Goal: Check status: Check status

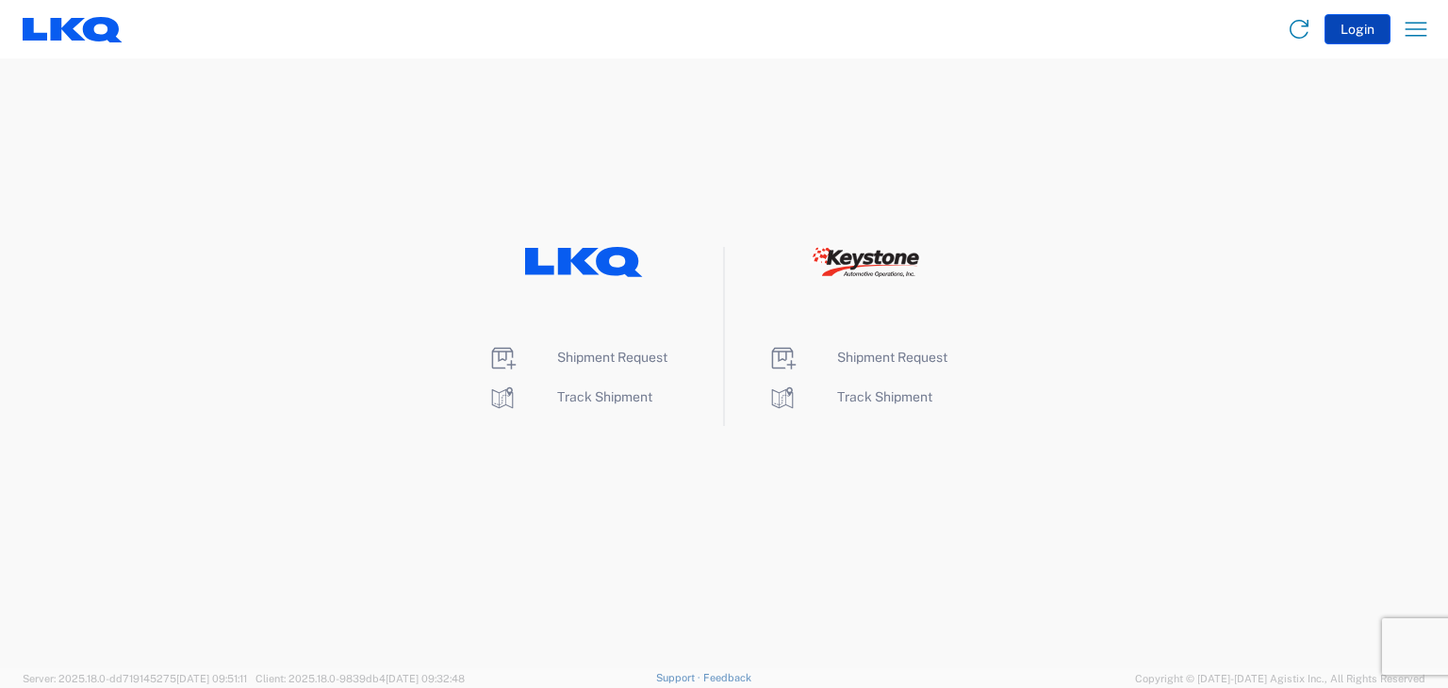
click at [1357, 28] on button "Login" at bounding box center [1358, 29] width 66 height 30
click at [1358, 31] on button "Login" at bounding box center [1358, 29] width 66 height 30
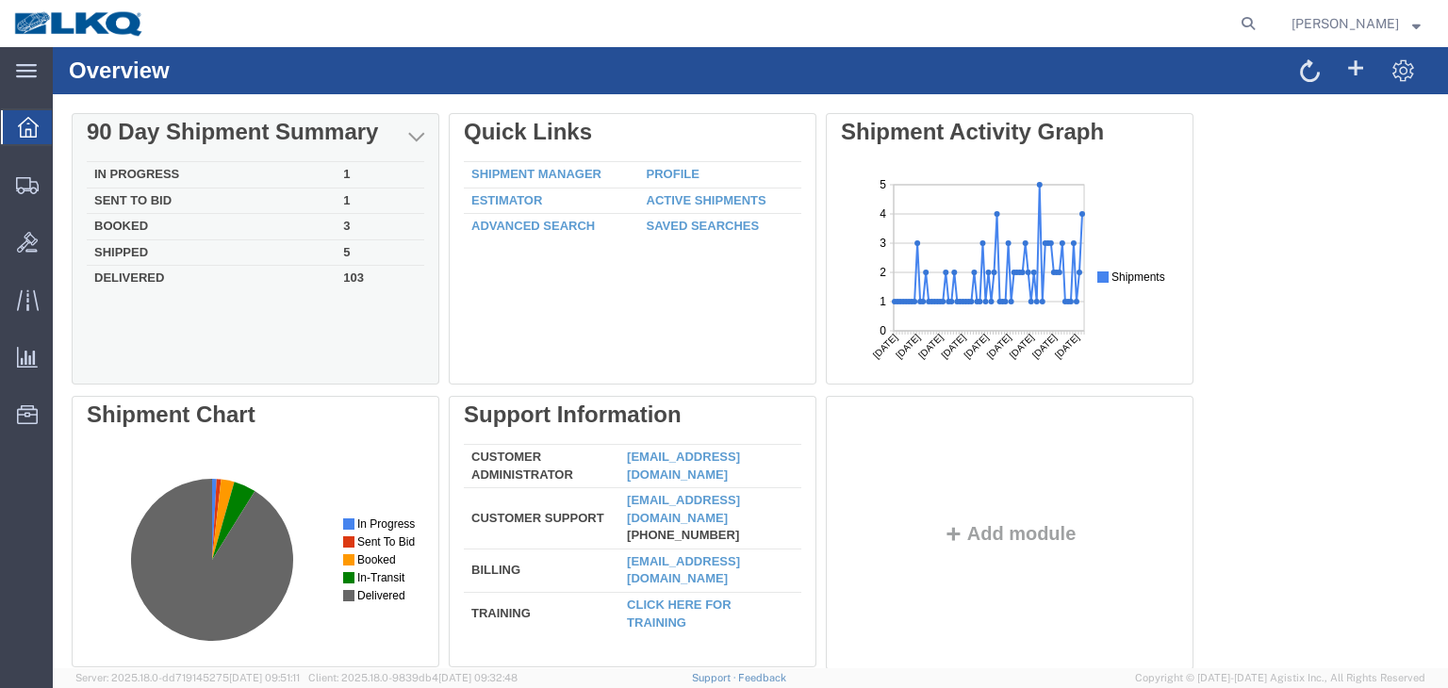
click at [113, 226] on td "Booked" at bounding box center [211, 227] width 249 height 26
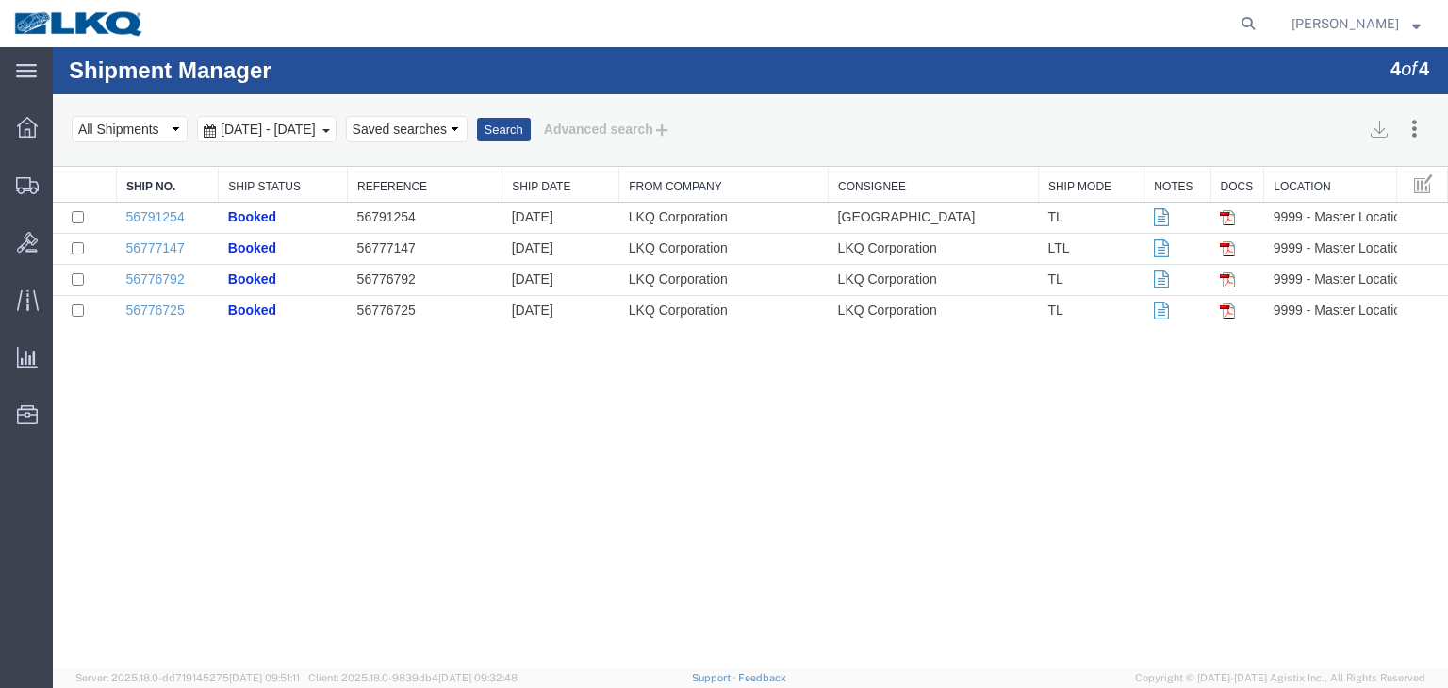
click at [330, 129] on b at bounding box center [326, 131] width 8 height 4
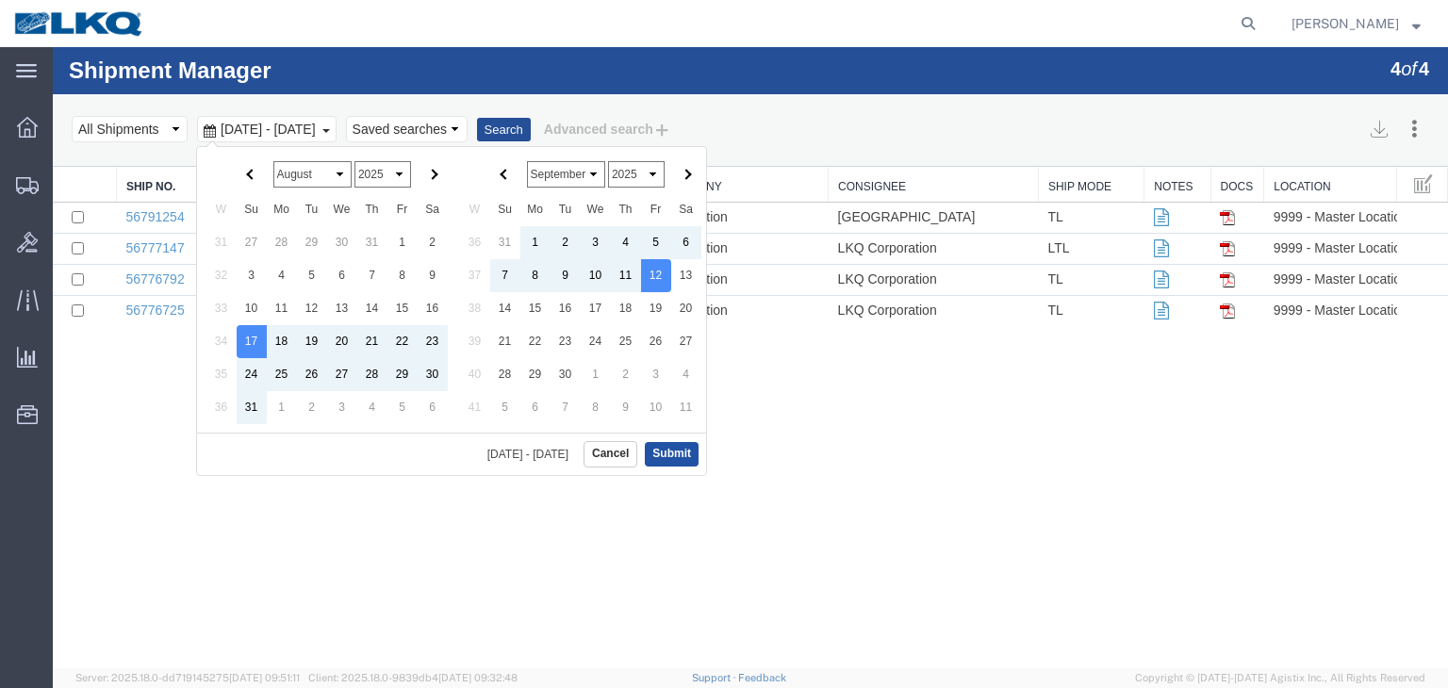
click at [660, 454] on button "Submit" at bounding box center [672, 454] width 54 height 24
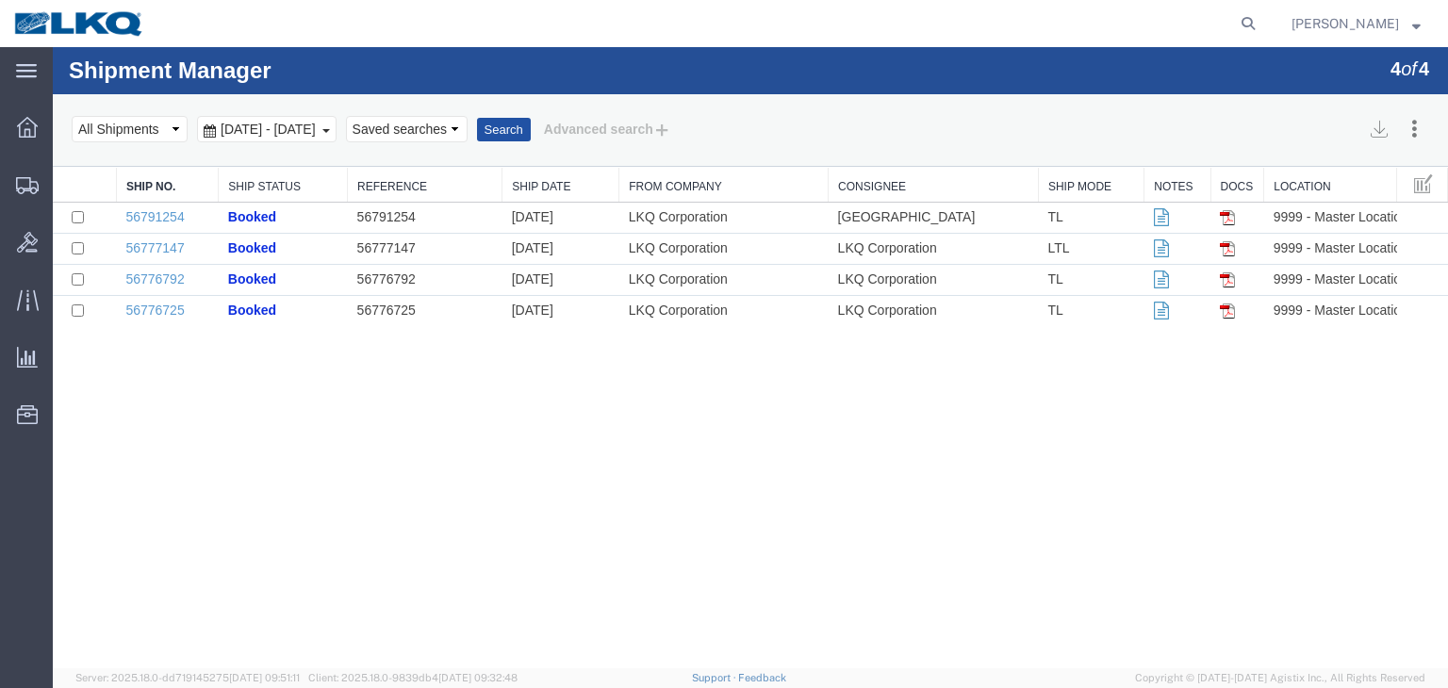
click at [531, 128] on button "Search" at bounding box center [504, 130] width 54 height 25
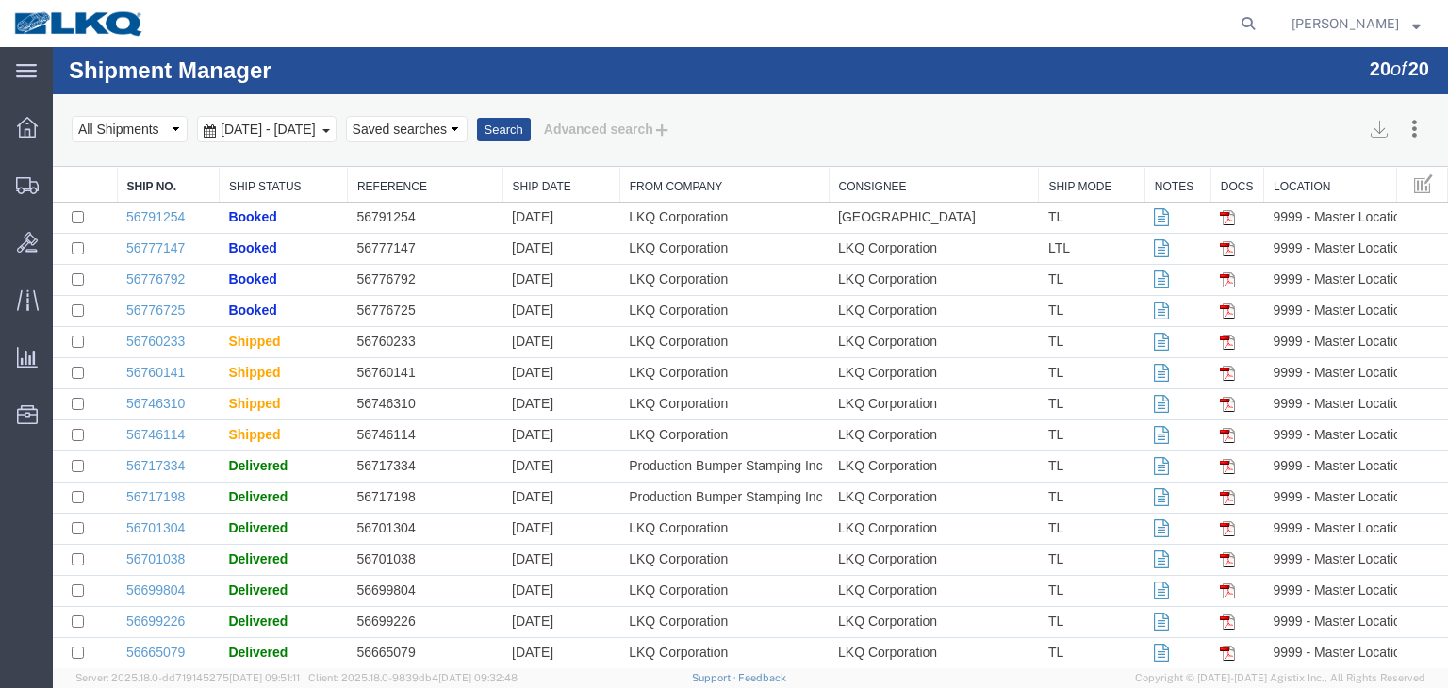
click at [686, 184] on link "From Company" at bounding box center [724, 187] width 189 height 16
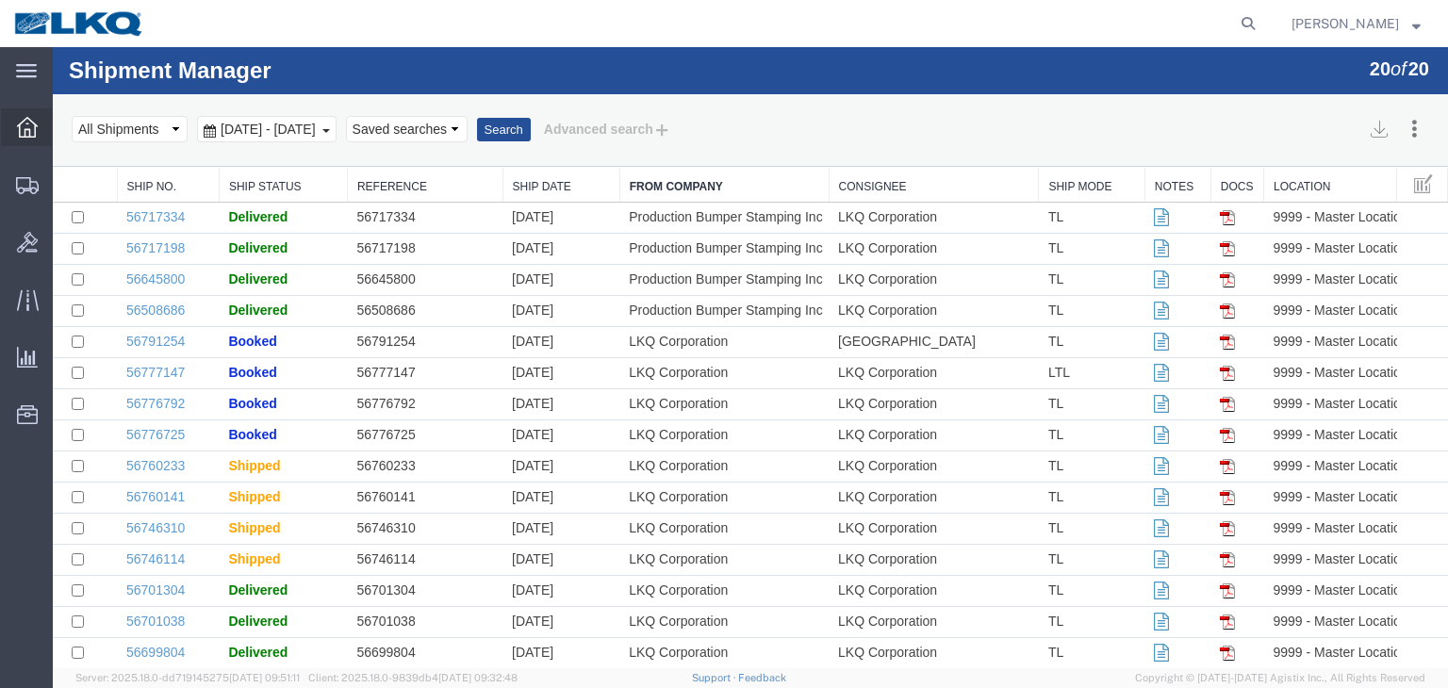
click at [24, 133] on icon at bounding box center [27, 127] width 21 height 21
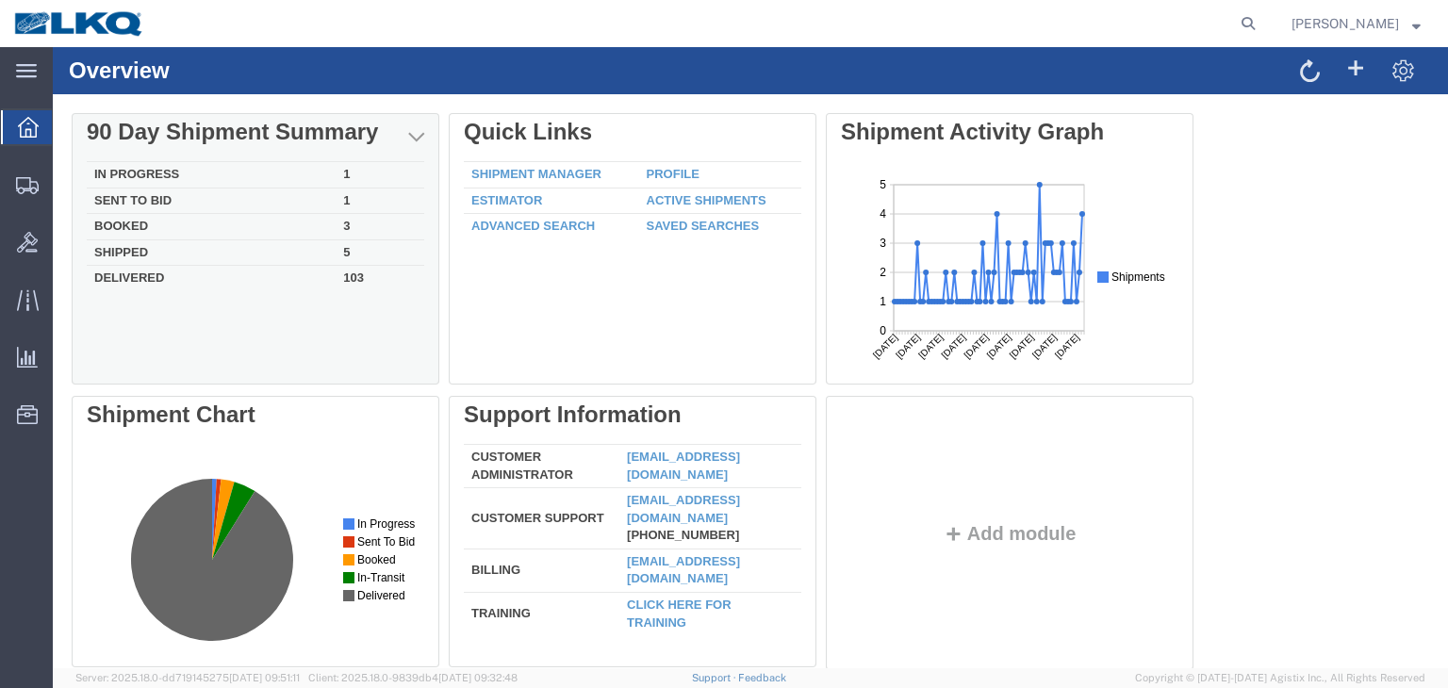
click at [114, 228] on div "Delete 90 Day Shipment Summary In Progress 1 Sent To Bid 1 Booked 3 Shipped 5 D…" at bounding box center [751, 396] width 1358 height 566
click at [430, 380] on div at bounding box center [433, 379] width 11 height 11
click at [151, 175] on td "In Progress" at bounding box center [211, 175] width 249 height 26
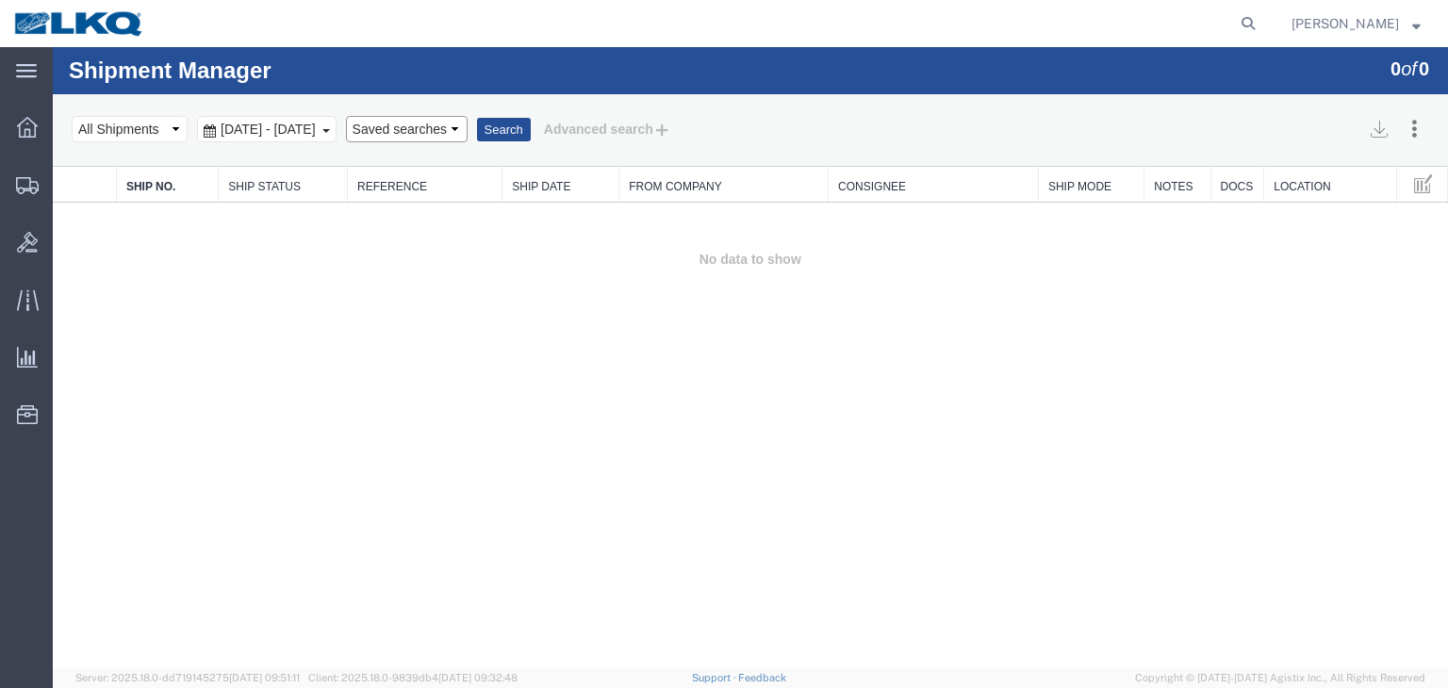
click at [468, 134] on select "Saved searches" at bounding box center [407, 129] width 122 height 26
click at [330, 130] on b at bounding box center [326, 131] width 8 height 4
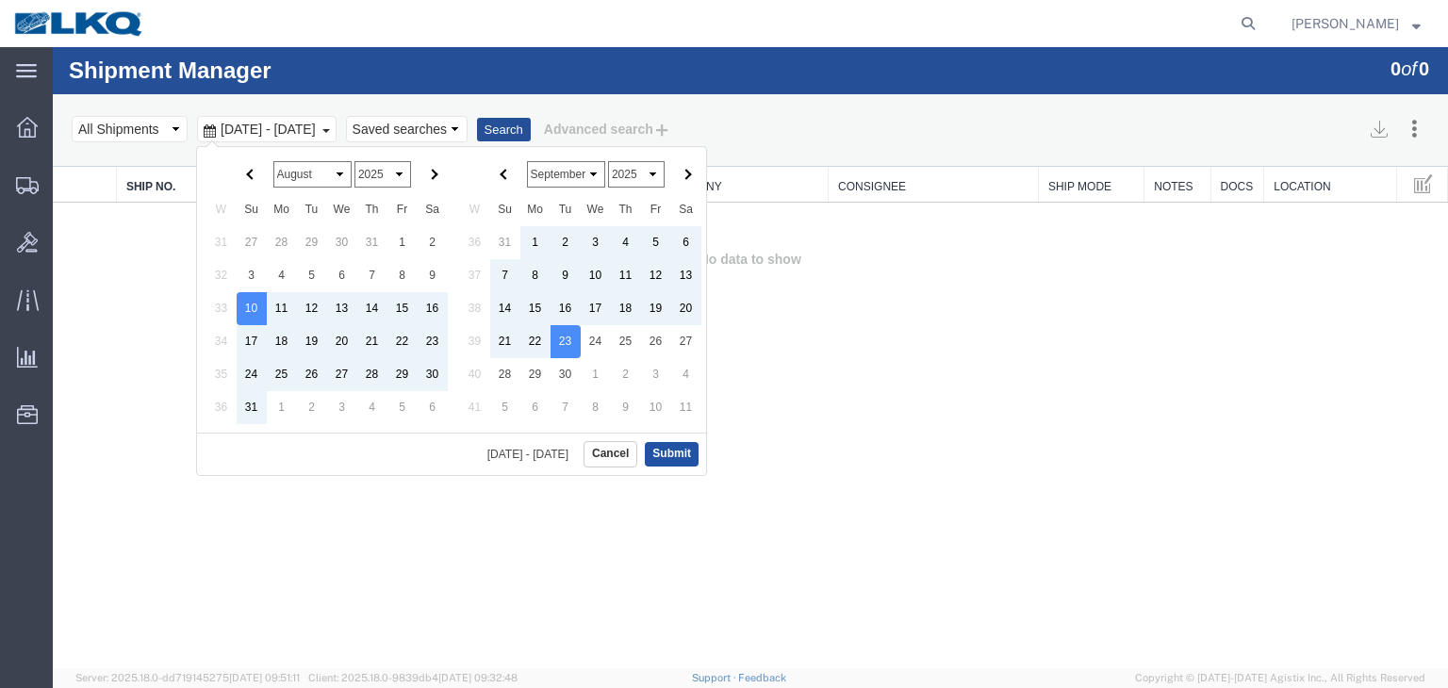
click at [676, 450] on button "Submit" at bounding box center [672, 454] width 54 height 24
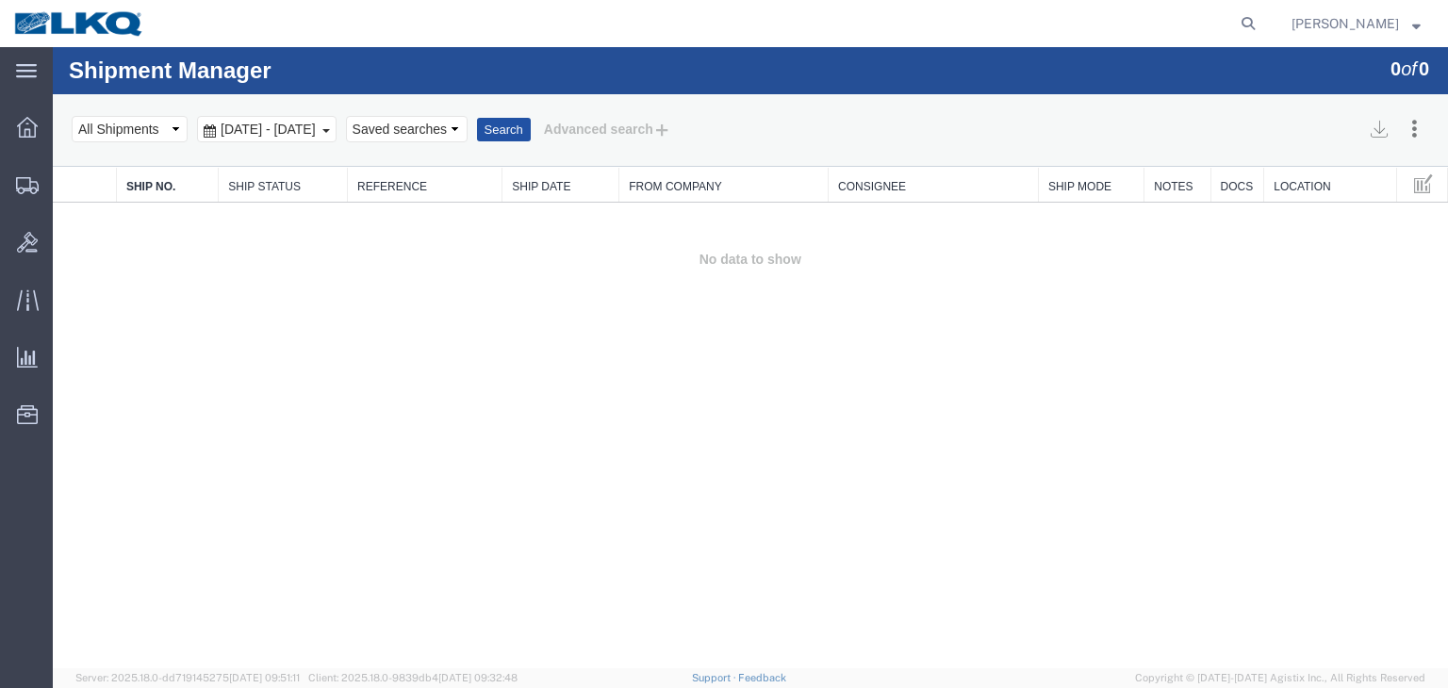
click at [531, 122] on button "Search" at bounding box center [504, 130] width 54 height 25
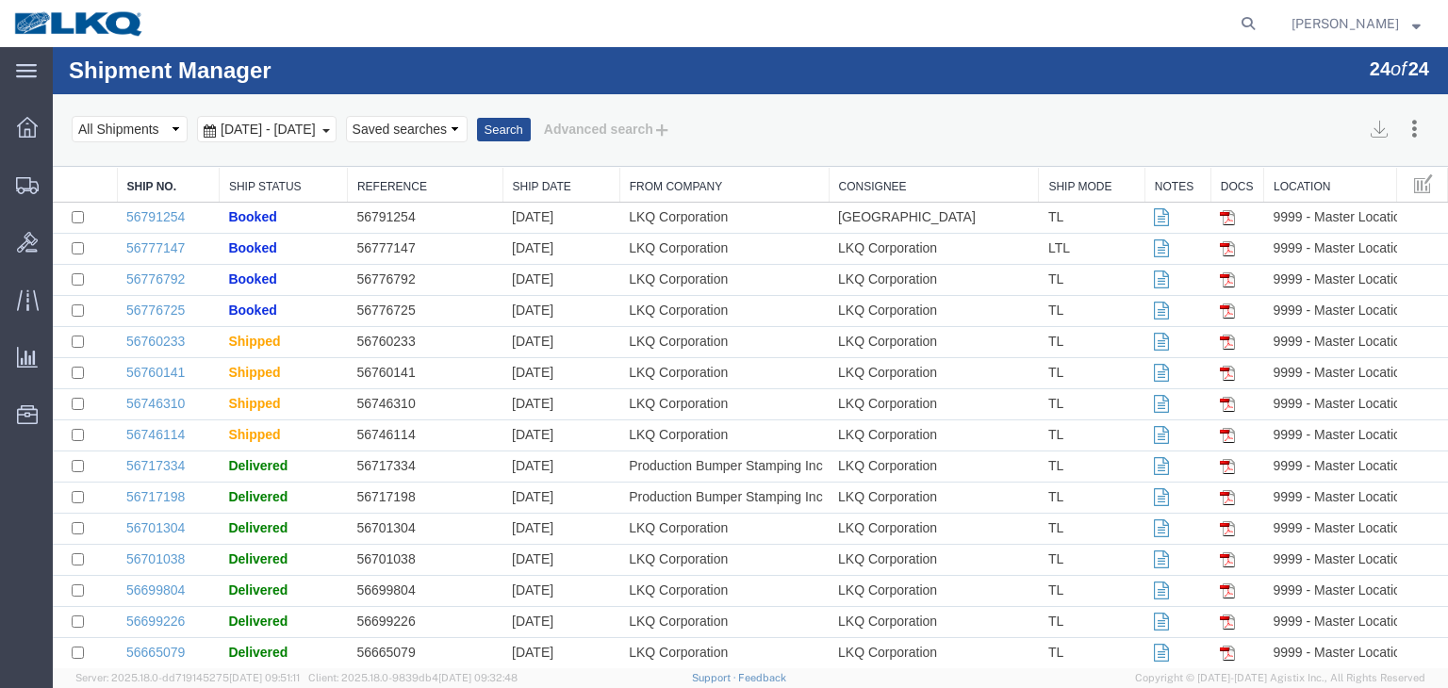
click at [25, 146] on ul "Overview Shipments Shipment Manager Estimator Bids Traffic Analytics Ad Hoc Rep…" at bounding box center [26, 280] width 53 height 345
click at [26, 133] on icon at bounding box center [27, 127] width 21 height 21
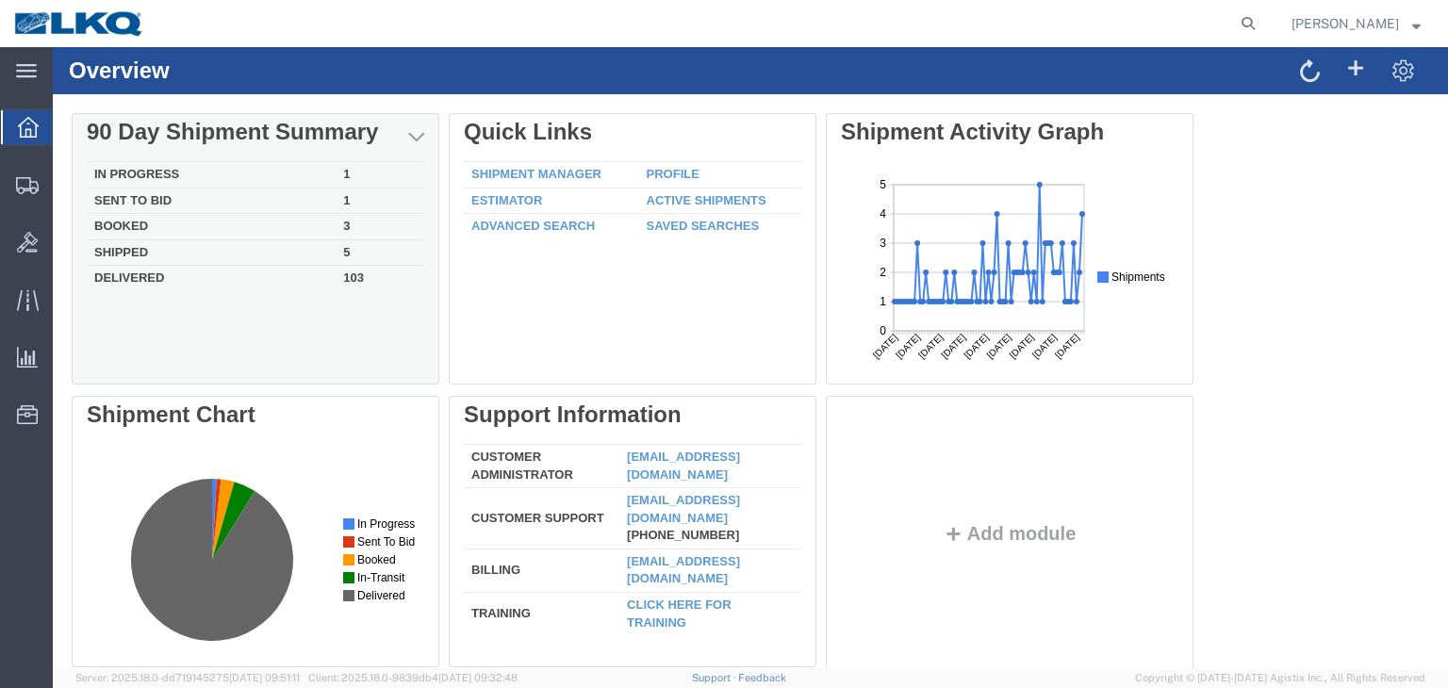
click at [121, 228] on td "Booked" at bounding box center [211, 227] width 249 height 26
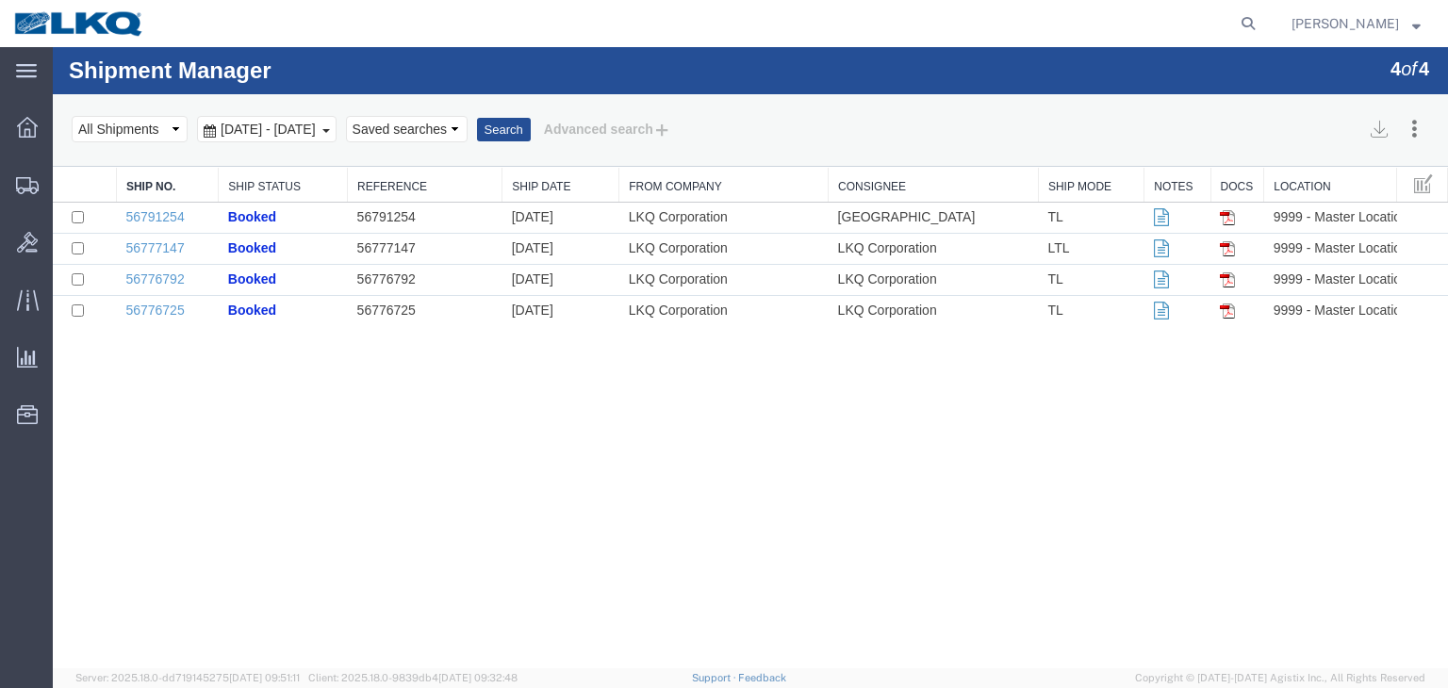
click at [170, 129] on select "Select status Active All Shipments Approved Booked Canceled Delivered Denied Ne…" at bounding box center [130, 129] width 116 height 26
select select "PENDING"
click at [72, 116] on select "Select status Active All Shipments Approved Booked Canceled Delivered Denied Ne…" at bounding box center [130, 129] width 116 height 26
click at [337, 125] on div "[DATE] - [DATE]" at bounding box center [267, 129] width 140 height 26
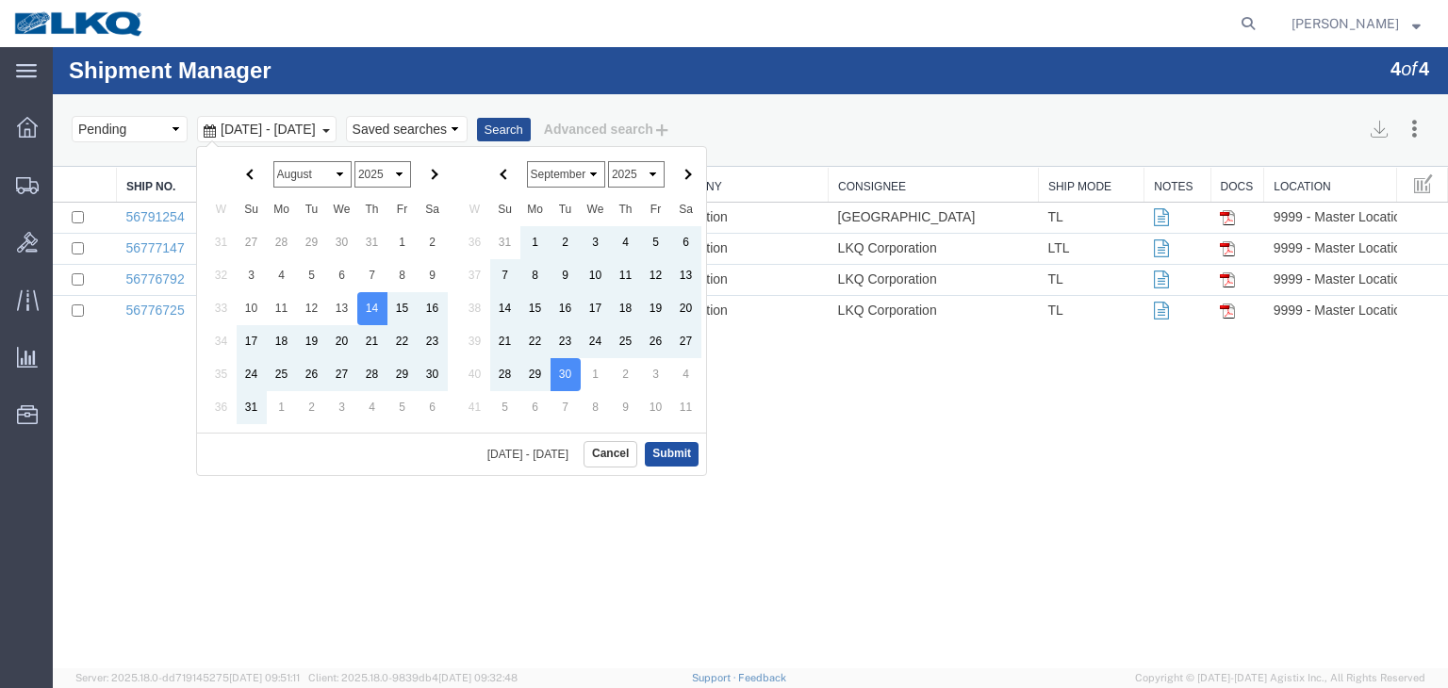
click at [668, 452] on button "Submit" at bounding box center [672, 454] width 54 height 24
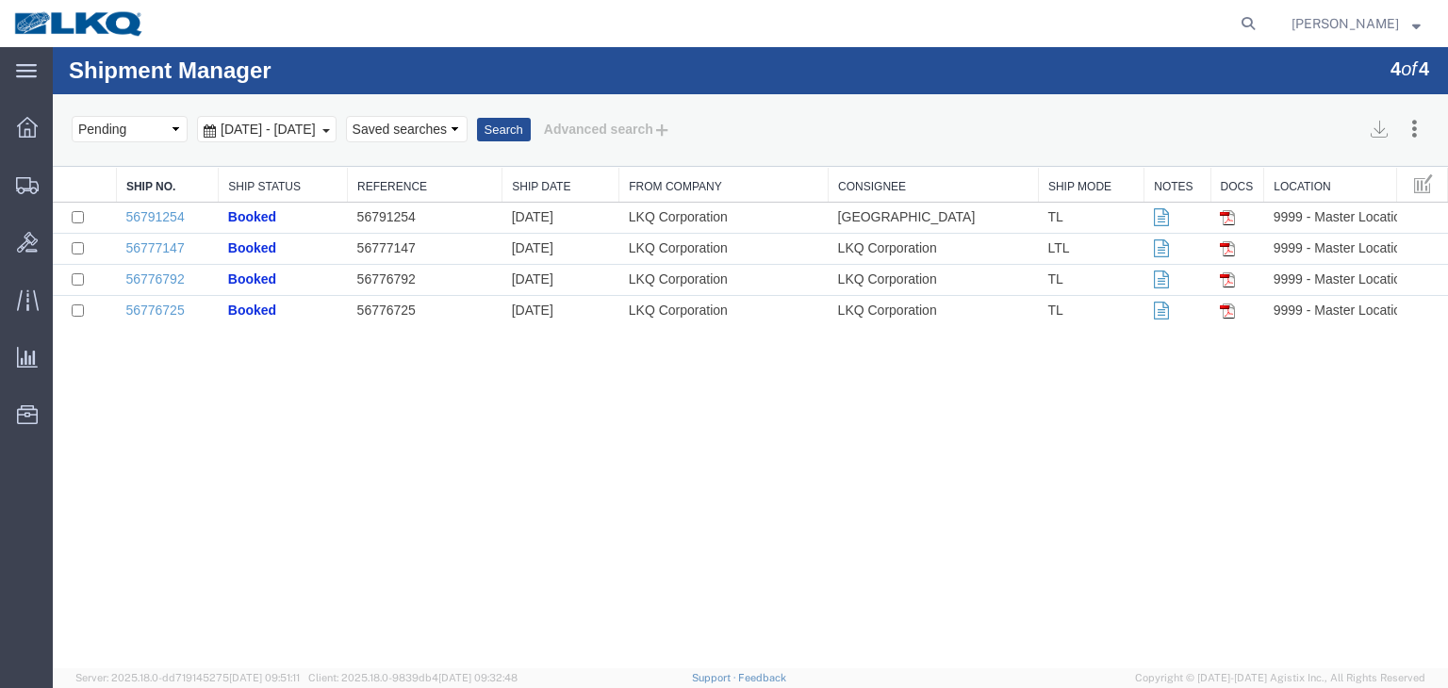
click at [337, 133] on div "[DATE] - [DATE]" at bounding box center [267, 129] width 140 height 26
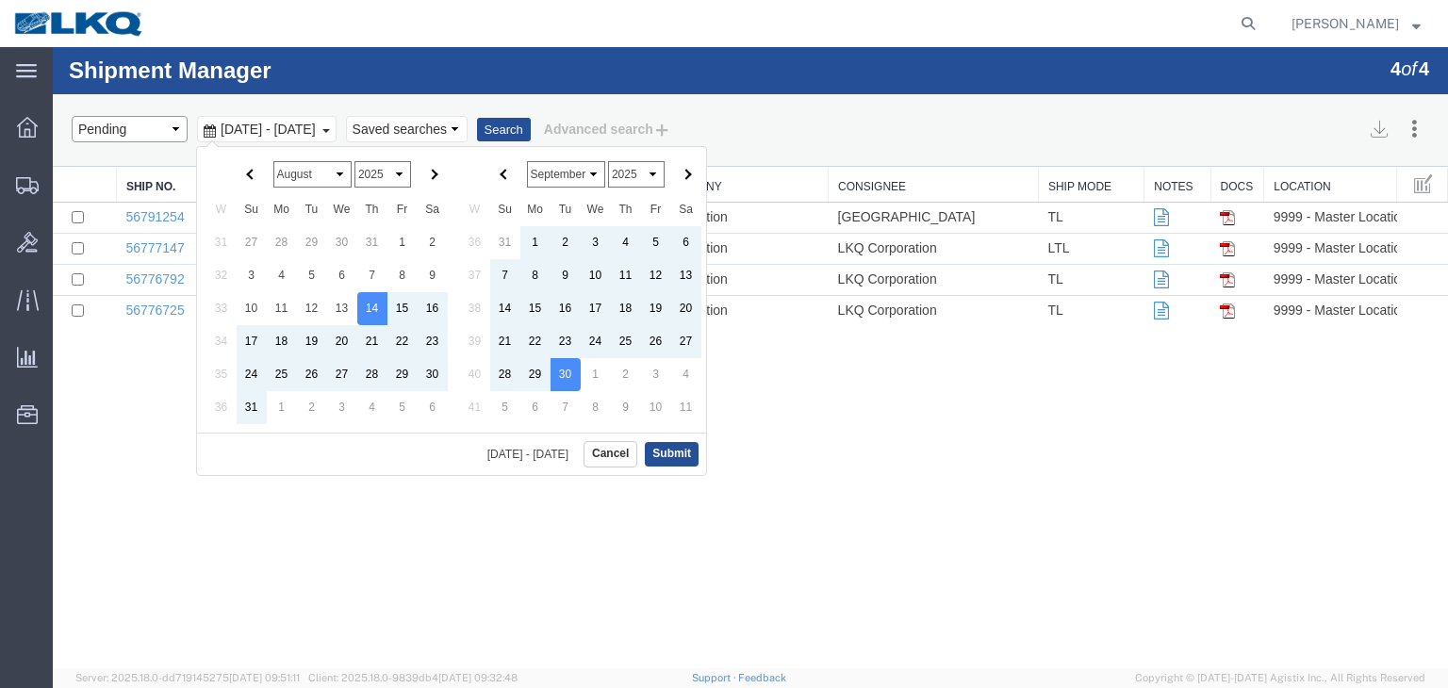
click at [177, 125] on select "Select status Active All Shipments Approved Booked Canceled Delivered Denied Ne…" at bounding box center [130, 129] width 116 height 26
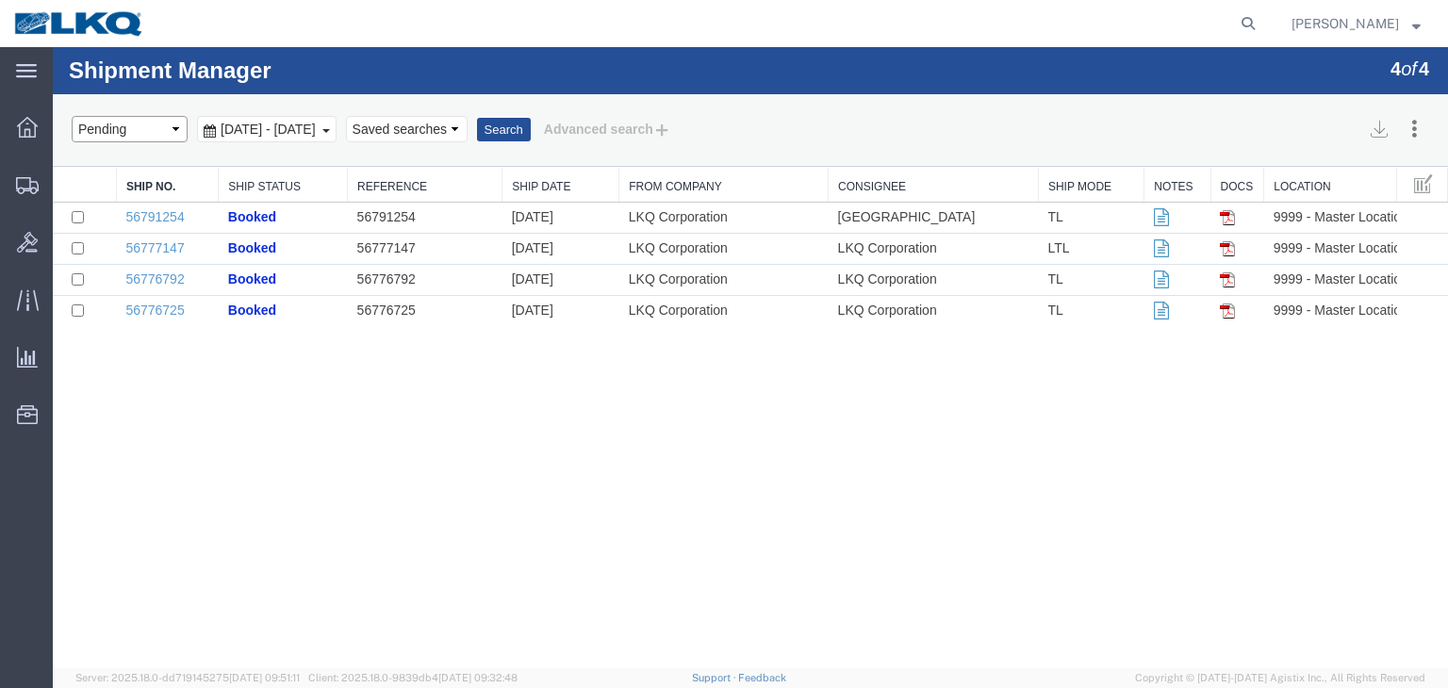
click at [177, 128] on select "Select status Active All Shipments Approved Booked Canceled Delivered Denied Ne…" at bounding box center [130, 129] width 116 height 26
click at [174, 128] on select "Select status Active All Shipments Approved Booked Canceled Delivered Denied Ne…" at bounding box center [130, 129] width 116 height 26
select select
click at [72, 116] on select "Select status Active All Shipments Approved Booked Canceled Delivered Denied Ne…" at bounding box center [130, 129] width 116 height 26
click at [684, 129] on button "Advanced search" at bounding box center [608, 129] width 154 height 32
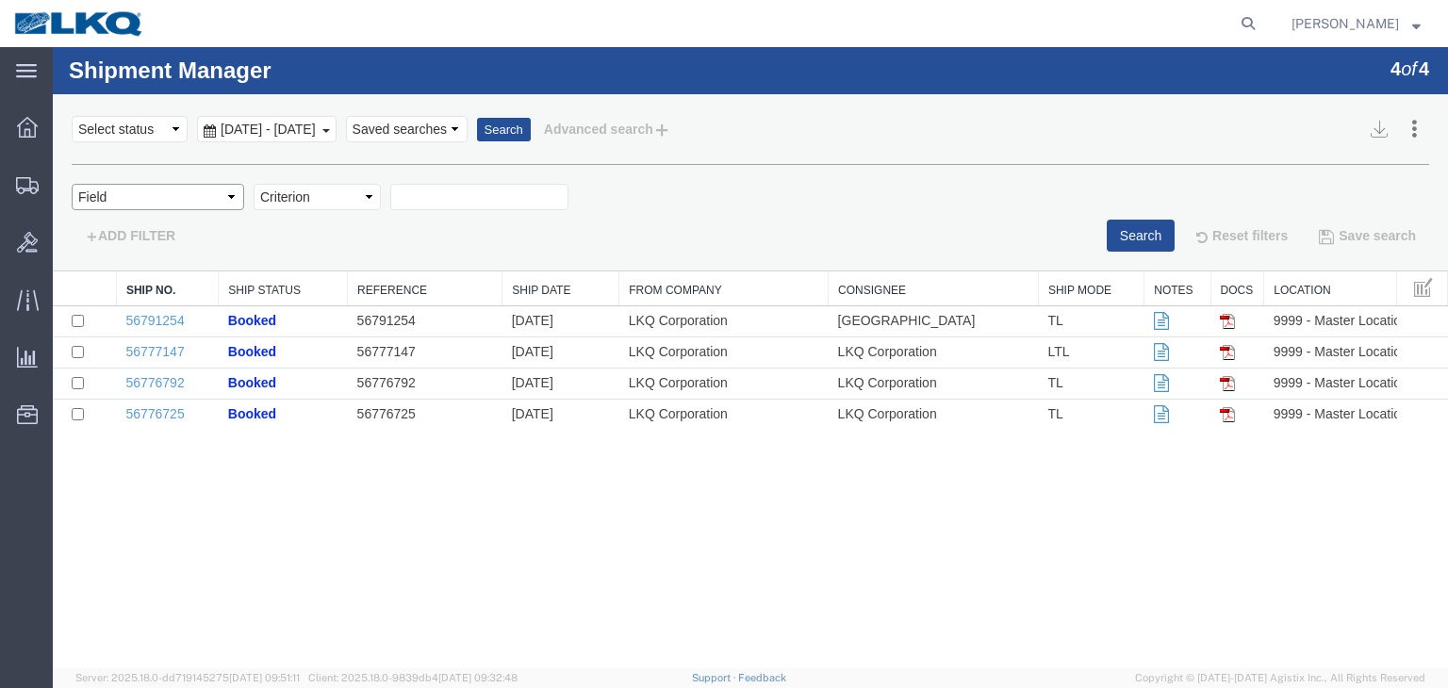
click at [225, 195] on select "Field Account Account Carrier Identifier Actual Delivery Date Actual Ship Date …" at bounding box center [158, 197] width 173 height 26
select select "shipno"
click at [72, 184] on select "Field Account Account Carrier Identifier Actual Delivery Date Actual Ship Date …" at bounding box center [158, 197] width 173 height 26
click at [432, 205] on input "text" at bounding box center [479, 197] width 178 height 26
click at [370, 205] on select "Criterion contains does not contain is is blank is not blank starts with" at bounding box center [317, 197] width 127 height 26
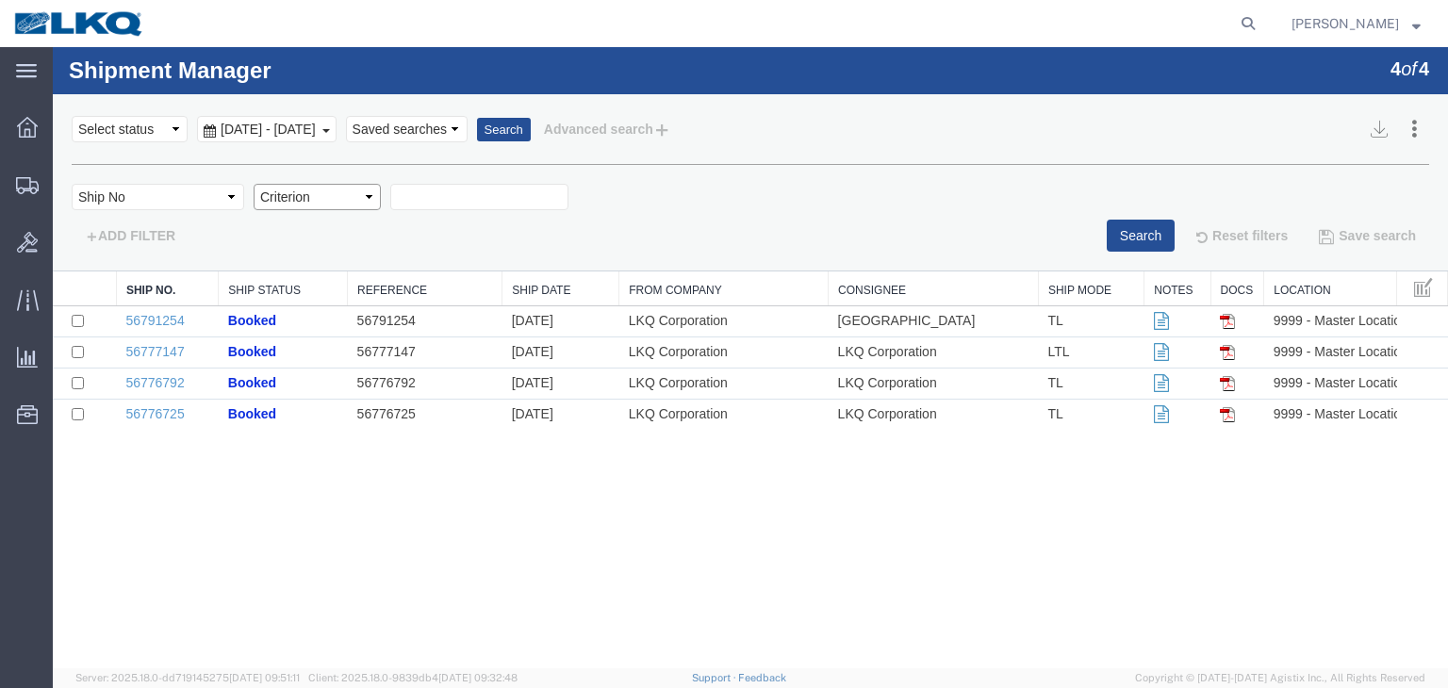
select select "contains"
click at [254, 184] on select "Criterion contains does not contain is is blank is not blank starts with" at bounding box center [317, 197] width 127 height 26
type input "56789991"
click at [1117, 235] on button "Search" at bounding box center [1141, 236] width 68 height 32
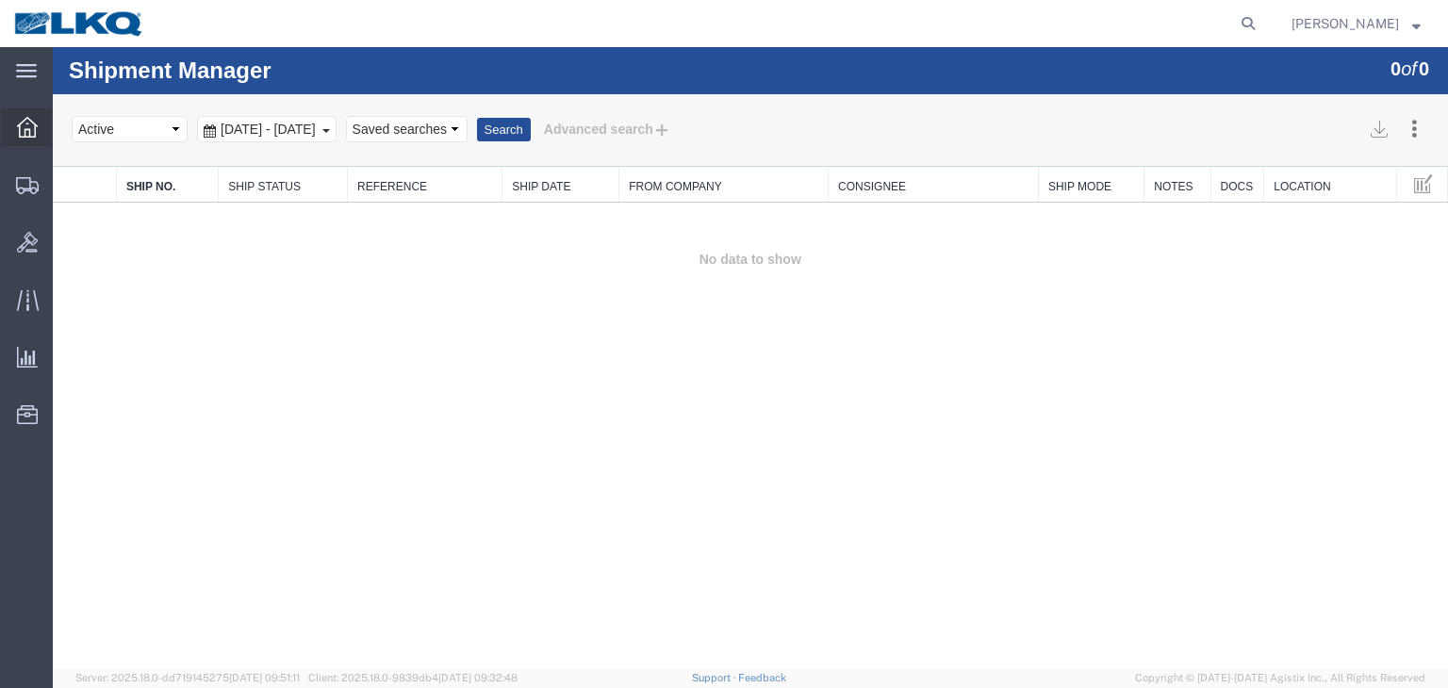
click at [20, 123] on icon at bounding box center [27, 127] width 21 height 21
